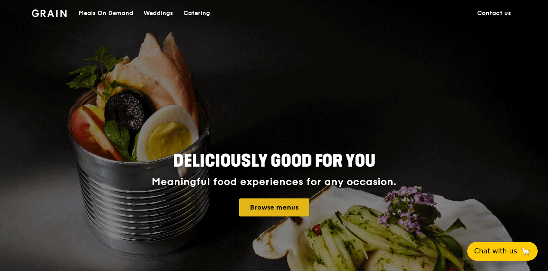
click at [286, 213] on link "Browse menus" at bounding box center [274, 207] width 70 height 18
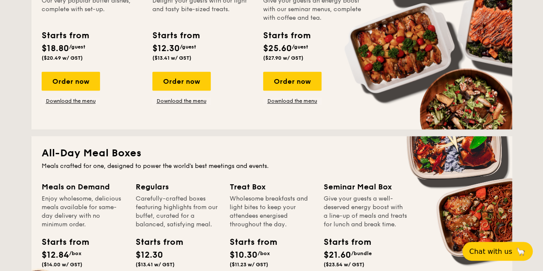
scroll to position [429, 0]
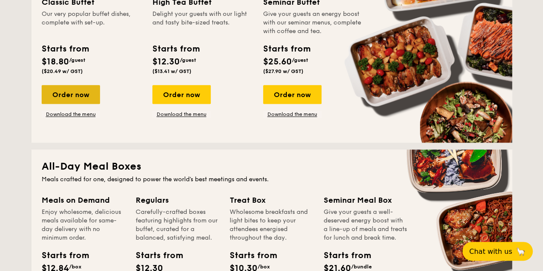
click at [71, 97] on div "Order now" at bounding box center [71, 94] width 58 height 19
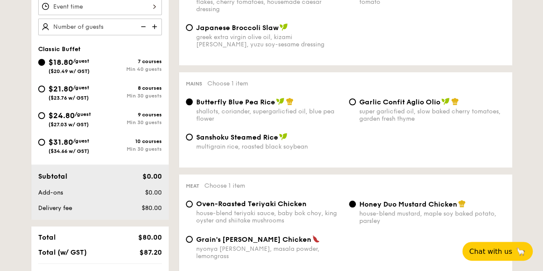
scroll to position [300, 0]
